Goal: Register for event/course

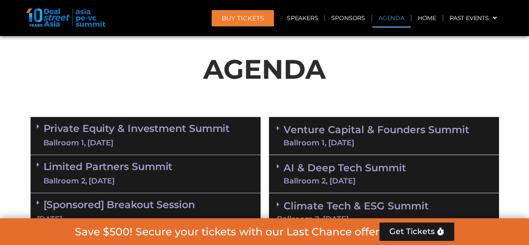
scroll to position [437, 0]
click at [95, 140] on div "Ballroom 1, [DATE]" at bounding box center [136, 143] width 186 height 10
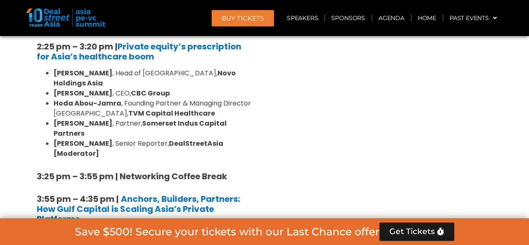
scroll to position [1315, 0]
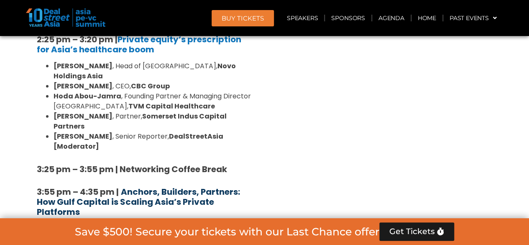
click at [127, 186] on b "Anchors, Builders, Partners: How Gulf Capital is Scaling Asia’s Private Platfor…" at bounding box center [138, 202] width 203 height 32
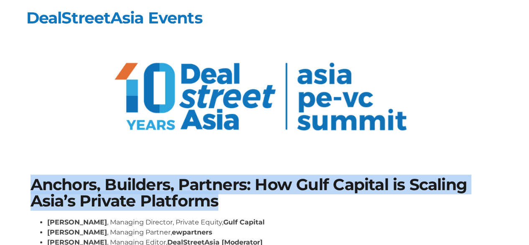
drag, startPoint x: 229, startPoint y: 206, endPoint x: 31, endPoint y: 187, distance: 199.1
click at [31, 187] on h1 "Anchors, Builders, Partners: How Gulf Capital is Scaling Asia’s Private Platfor…" at bounding box center [265, 192] width 468 height 32
copy h1 "Anchors, Builders, Partners: How Gulf Capital is Scaling Asia’s Private Platfor…"
click at [9, 100] on section at bounding box center [264, 98] width 529 height 105
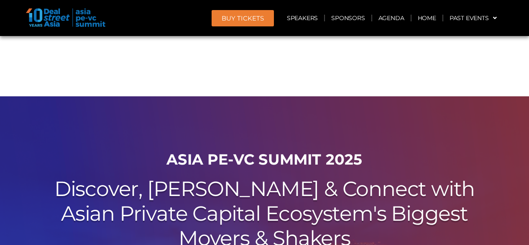
click at [243, 17] on span "BUY Tickets" at bounding box center [243, 18] width 42 height 6
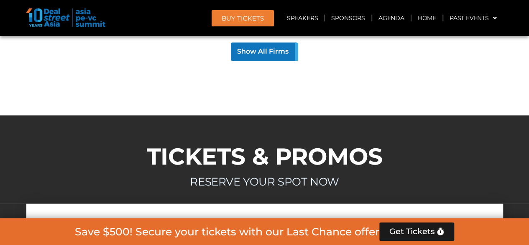
scroll to position [1315, 0]
